Goal: Navigation & Orientation: Find specific page/section

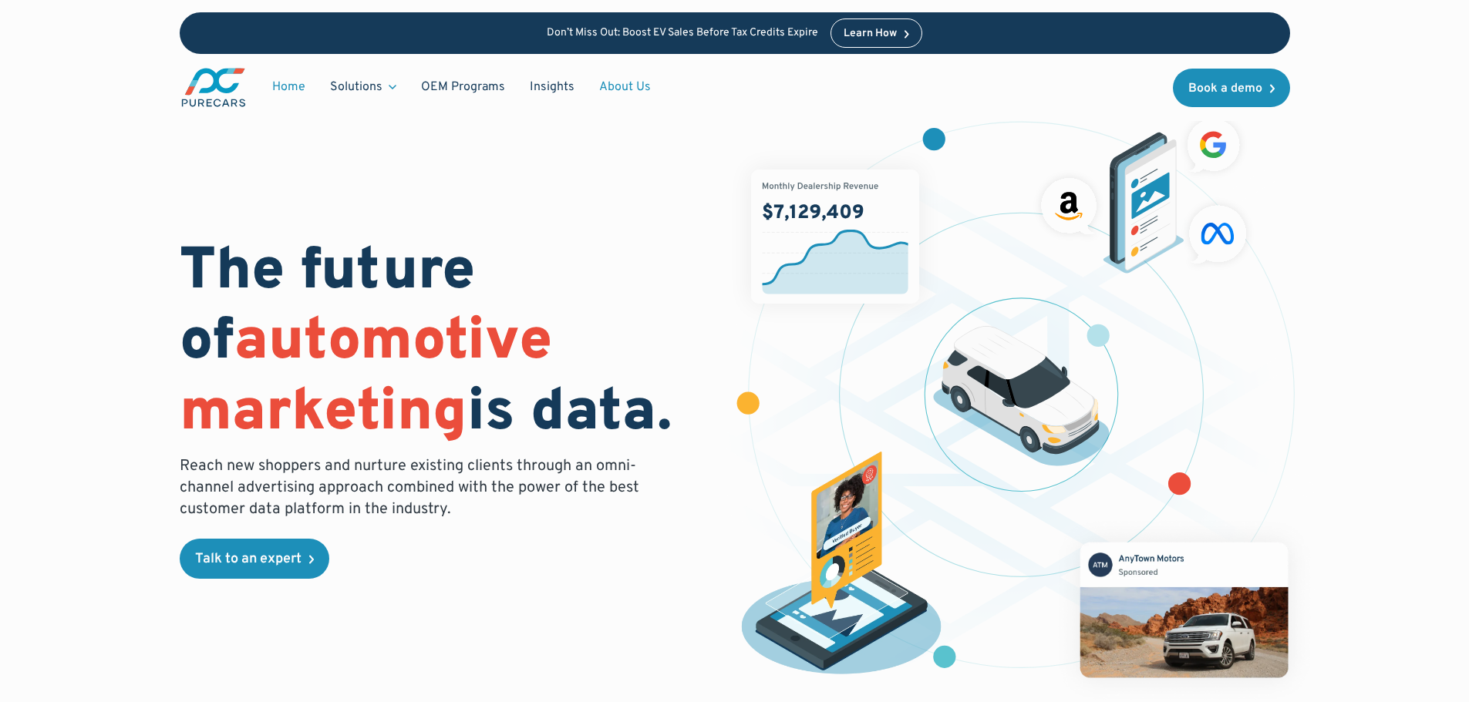
click at [631, 86] on link "About Us" at bounding box center [625, 86] width 76 height 29
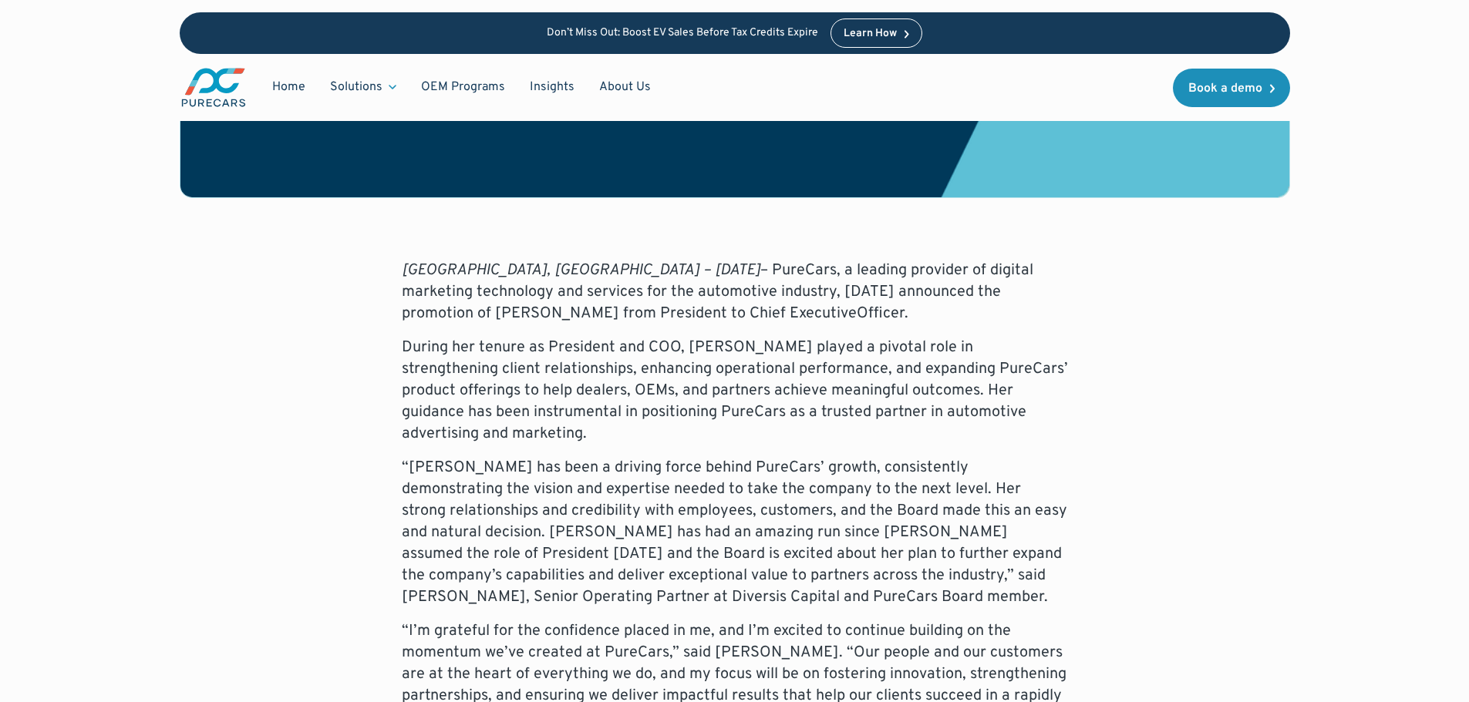
scroll to position [617, 0]
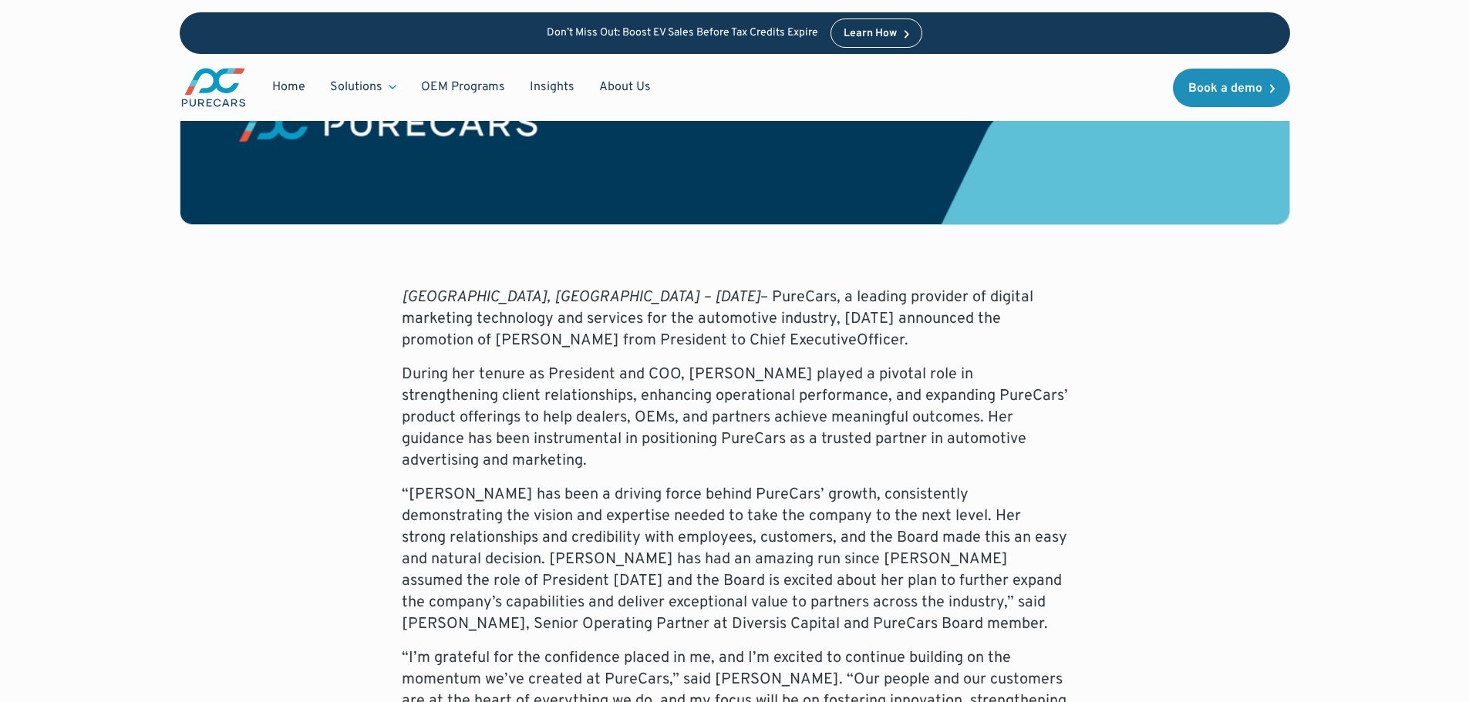
drag, startPoint x: 630, startPoint y: 281, endPoint x: 643, endPoint y: 281, distance: 13.1
click at [630, 287] on p "Atlanta, GA – September 15, 2025 – PureCars, a leading provider of digital mark…" at bounding box center [735, 319] width 666 height 65
drag, startPoint x: 736, startPoint y: 283, endPoint x: 746, endPoint y: 283, distance: 10.8
click at [736, 287] on p "Atlanta, GA – September 15, 2025 – PureCars, a leading provider of digital mark…" at bounding box center [735, 319] width 666 height 65
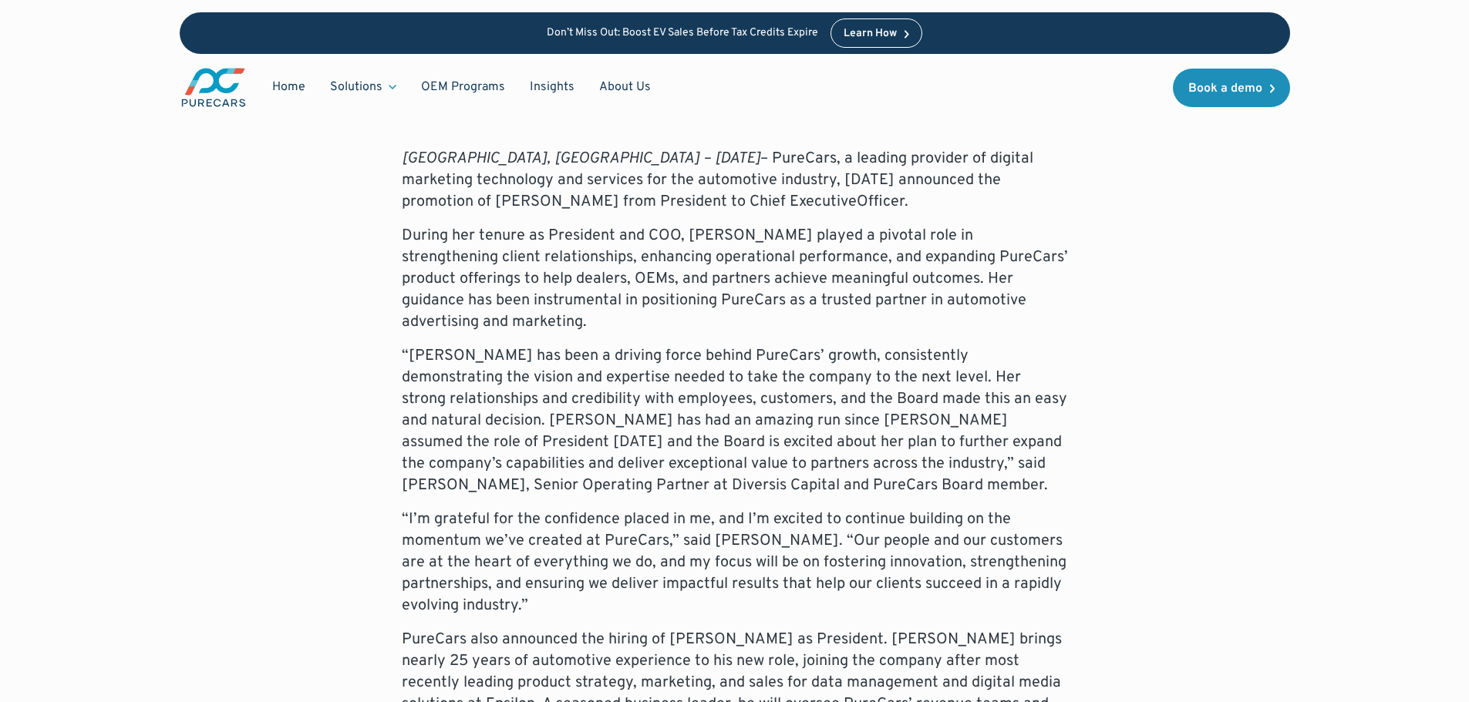
scroll to position [848, 0]
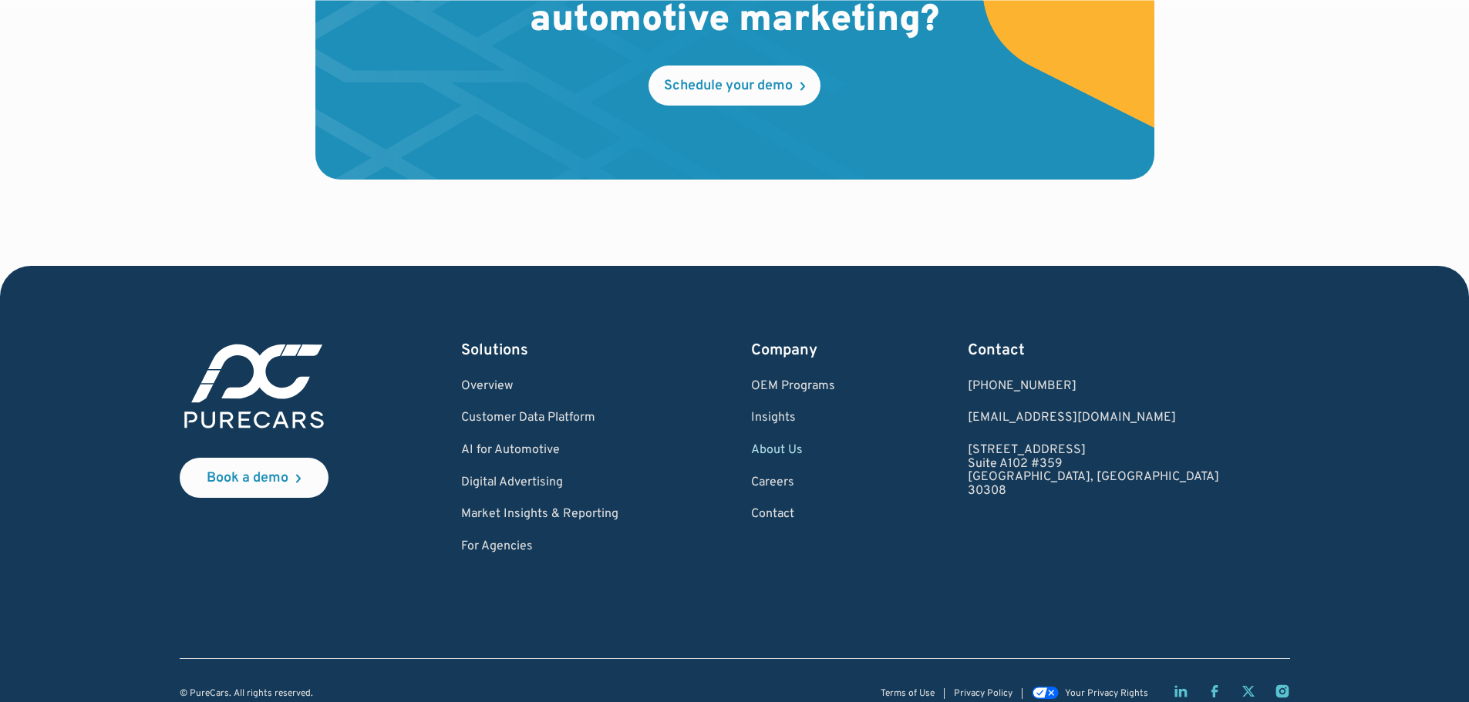
scroll to position [4553, 0]
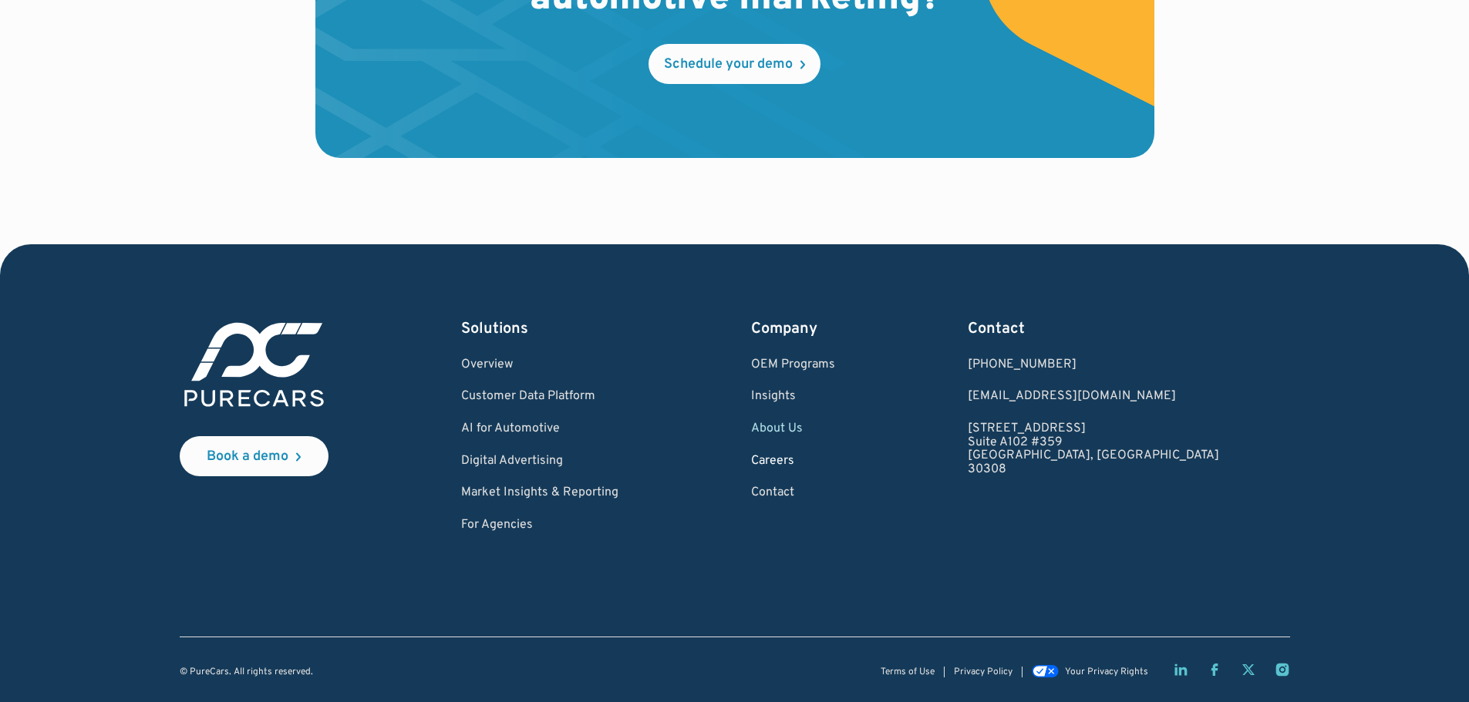
click at [835, 461] on link "Careers" at bounding box center [793, 462] width 84 height 14
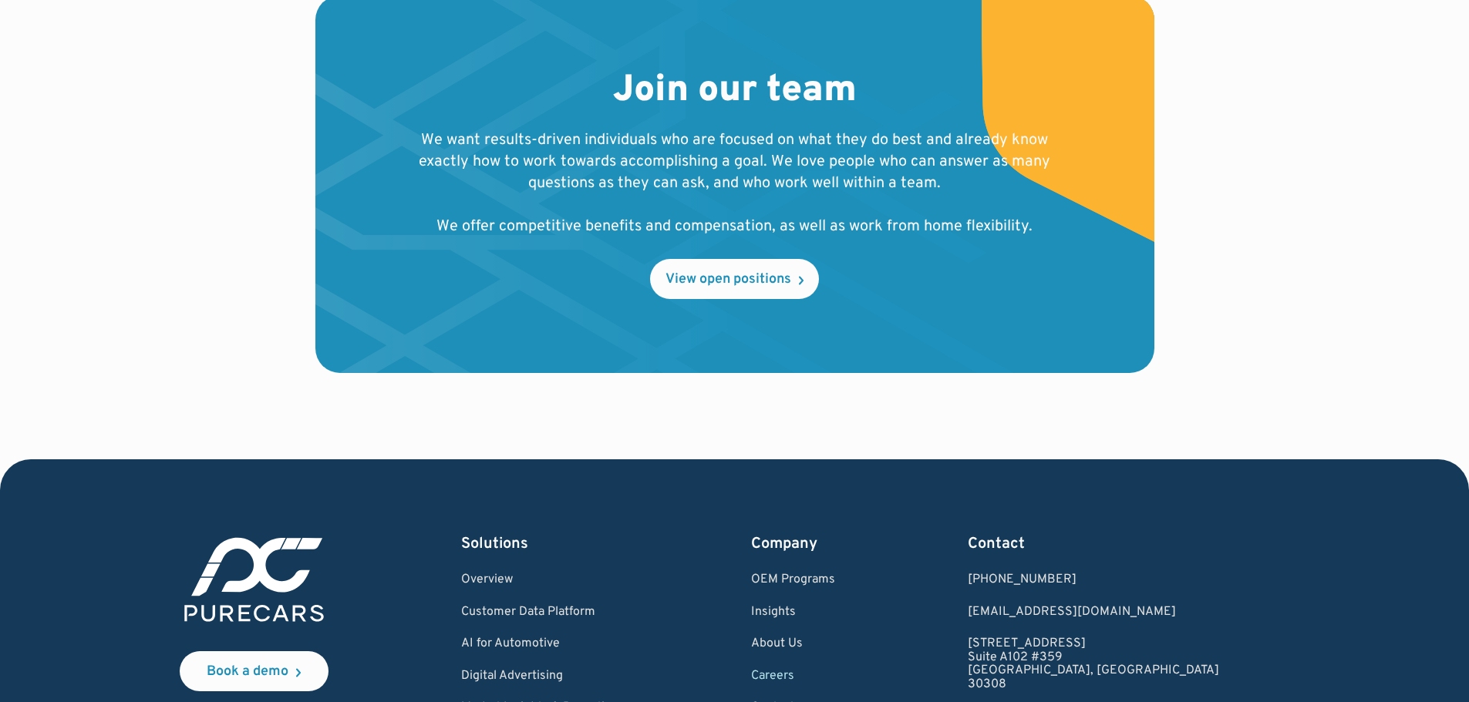
scroll to position [1619, 0]
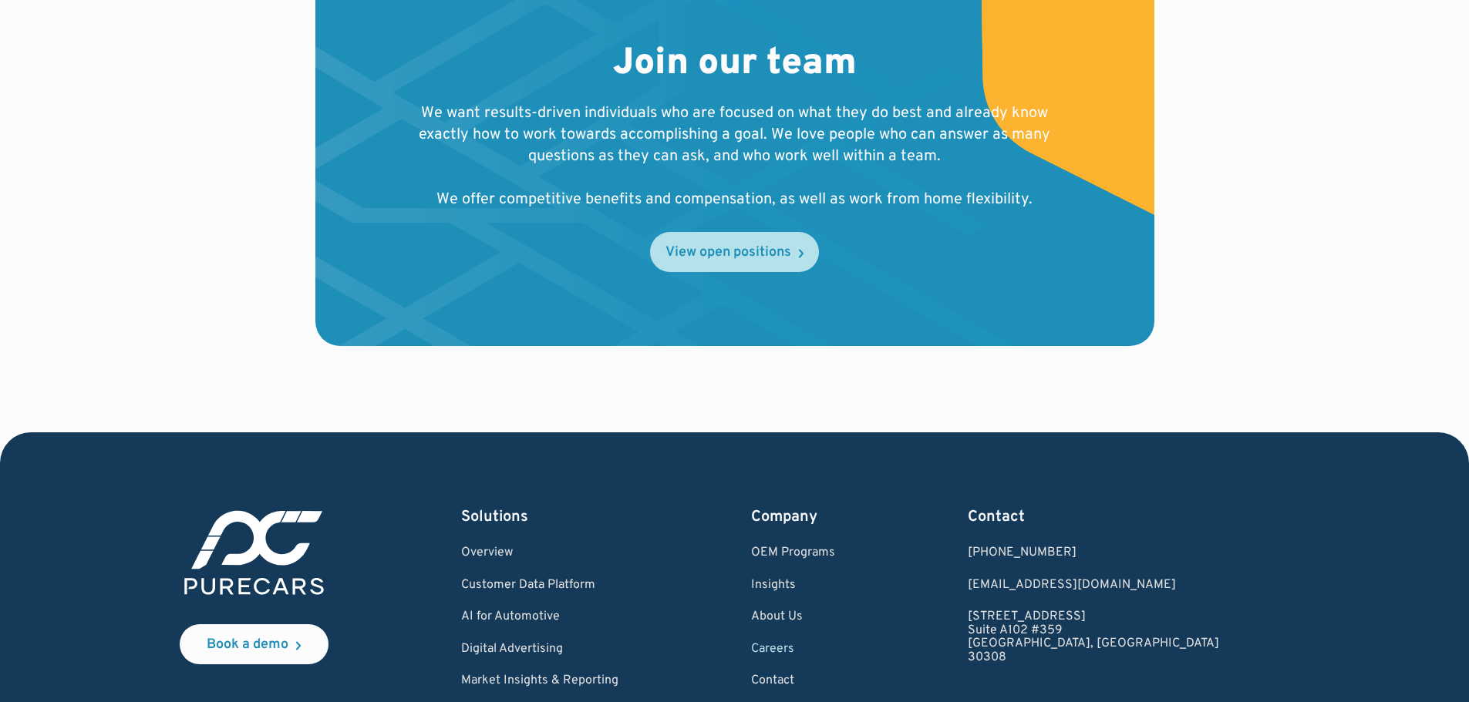
click at [707, 255] on div "View open positions" at bounding box center [728, 253] width 126 height 14
